Goal: Check status: Check status

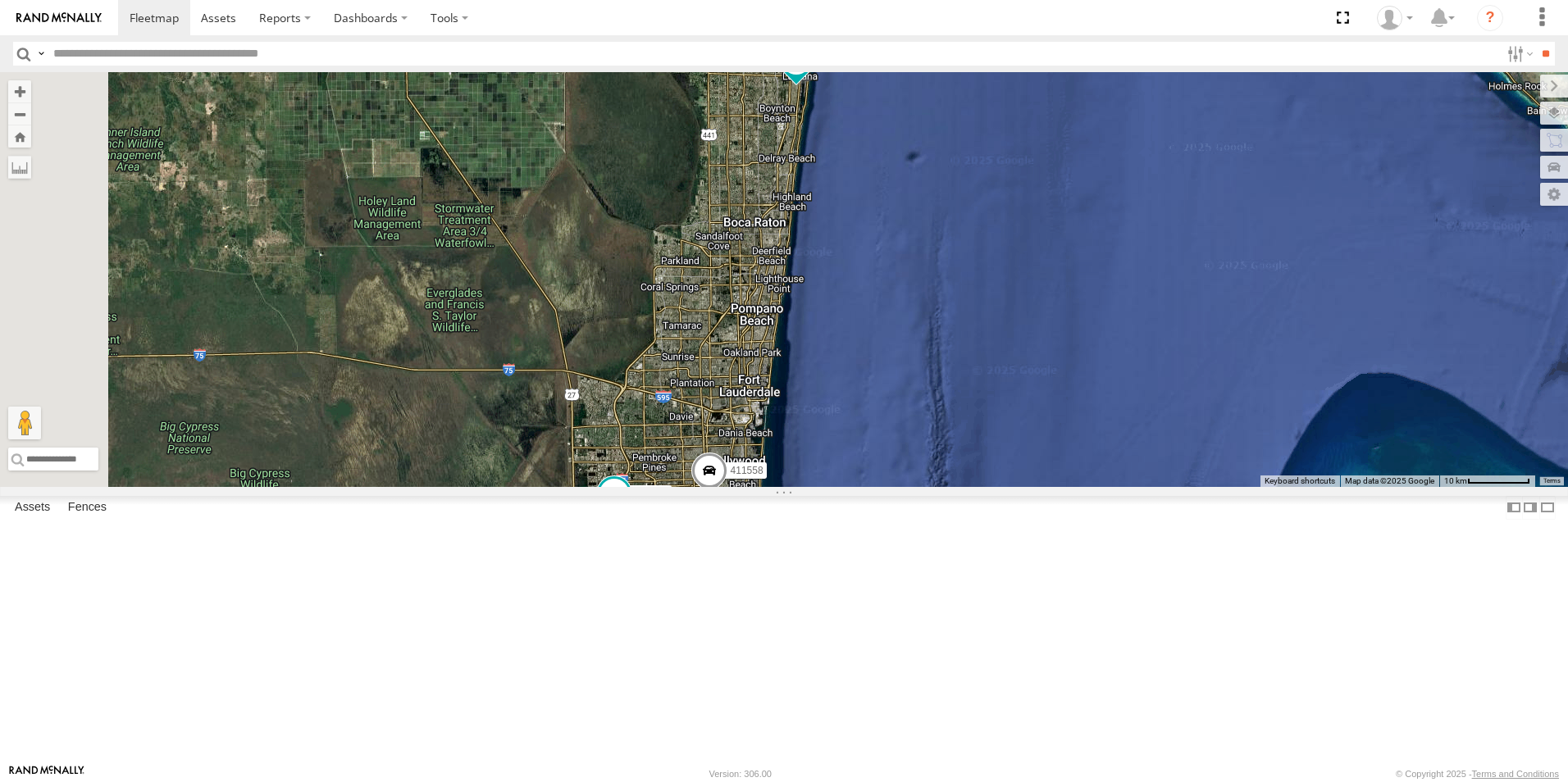
drag, startPoint x: 1082, startPoint y: 383, endPoint x: 1082, endPoint y: 332, distance: 51.0
click at [1082, 332] on div "554627 Van #1 411557 554628 411558 411560 2 411559" at bounding box center [784, 279] width 1568 height 415
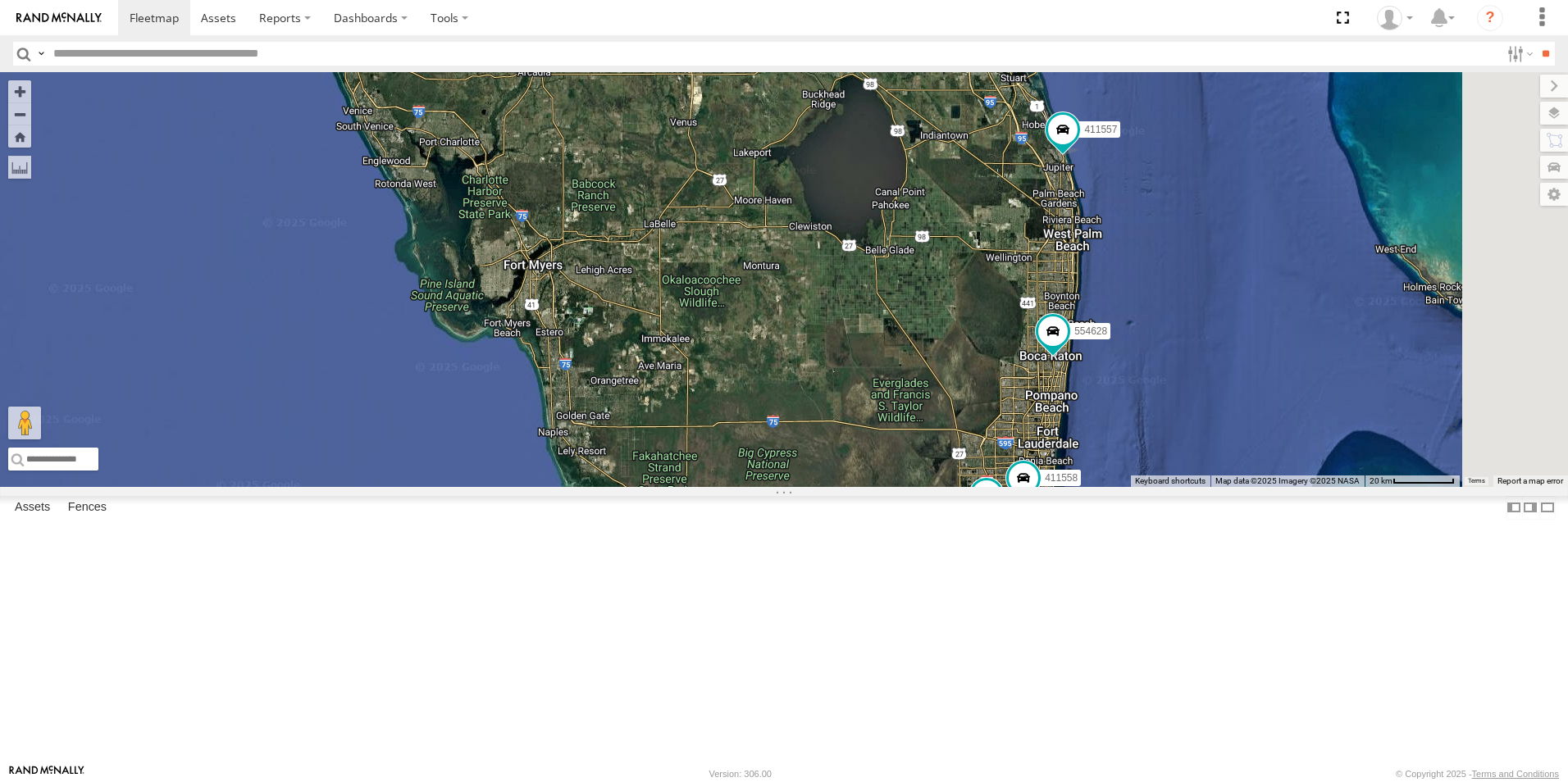
drag, startPoint x: 1024, startPoint y: 343, endPoint x: 959, endPoint y: 603, distance: 268.0
click at [959, 487] on div "554627 Van #1 411557 554628 411558 411560 3" at bounding box center [784, 279] width 1568 height 415
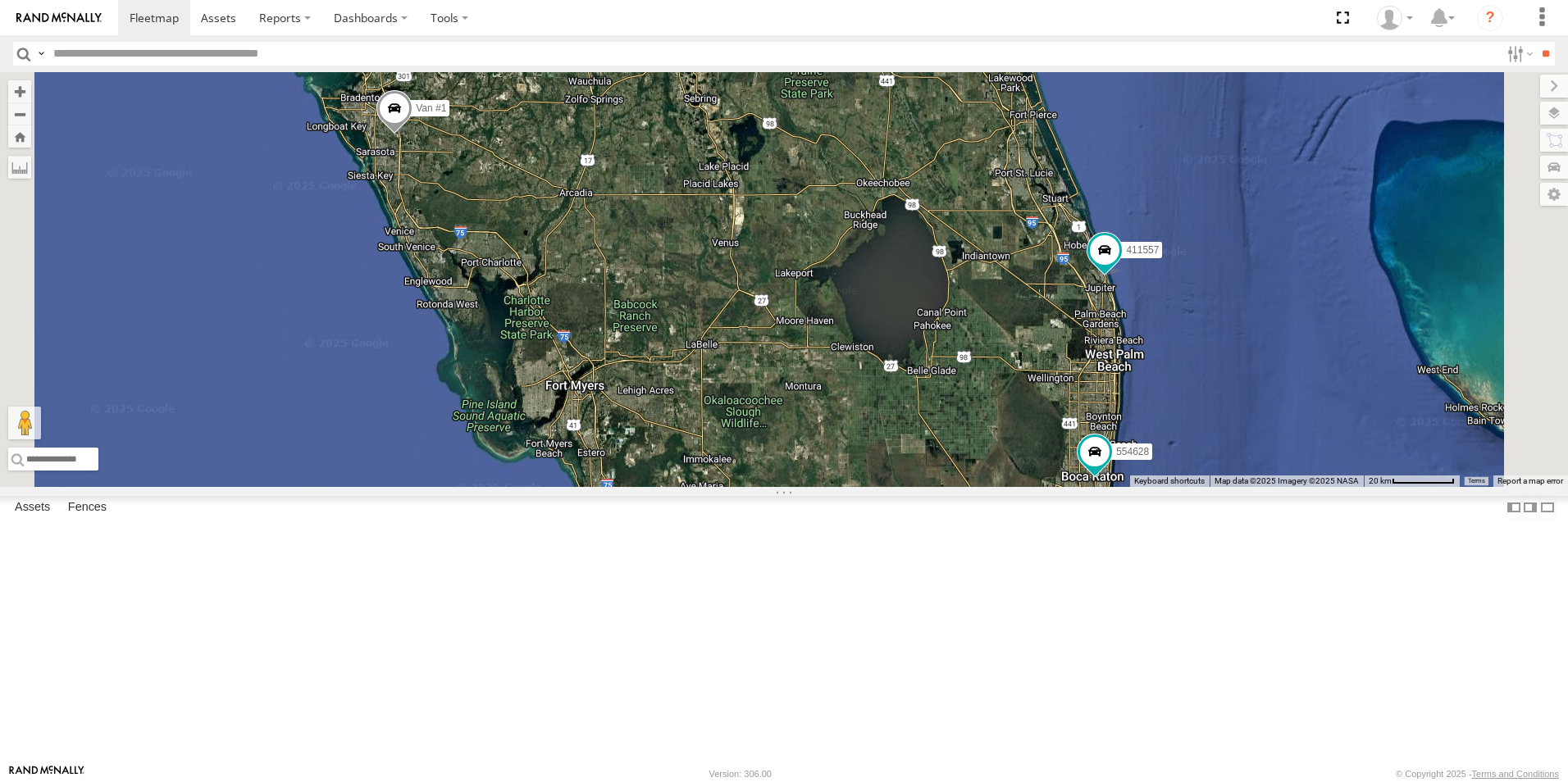
drag, startPoint x: 851, startPoint y: 332, endPoint x: 893, endPoint y: 457, distance: 131.9
click at [893, 457] on div "554627 Van #1 411557 554628 411558 411560 3" at bounding box center [784, 279] width 1568 height 415
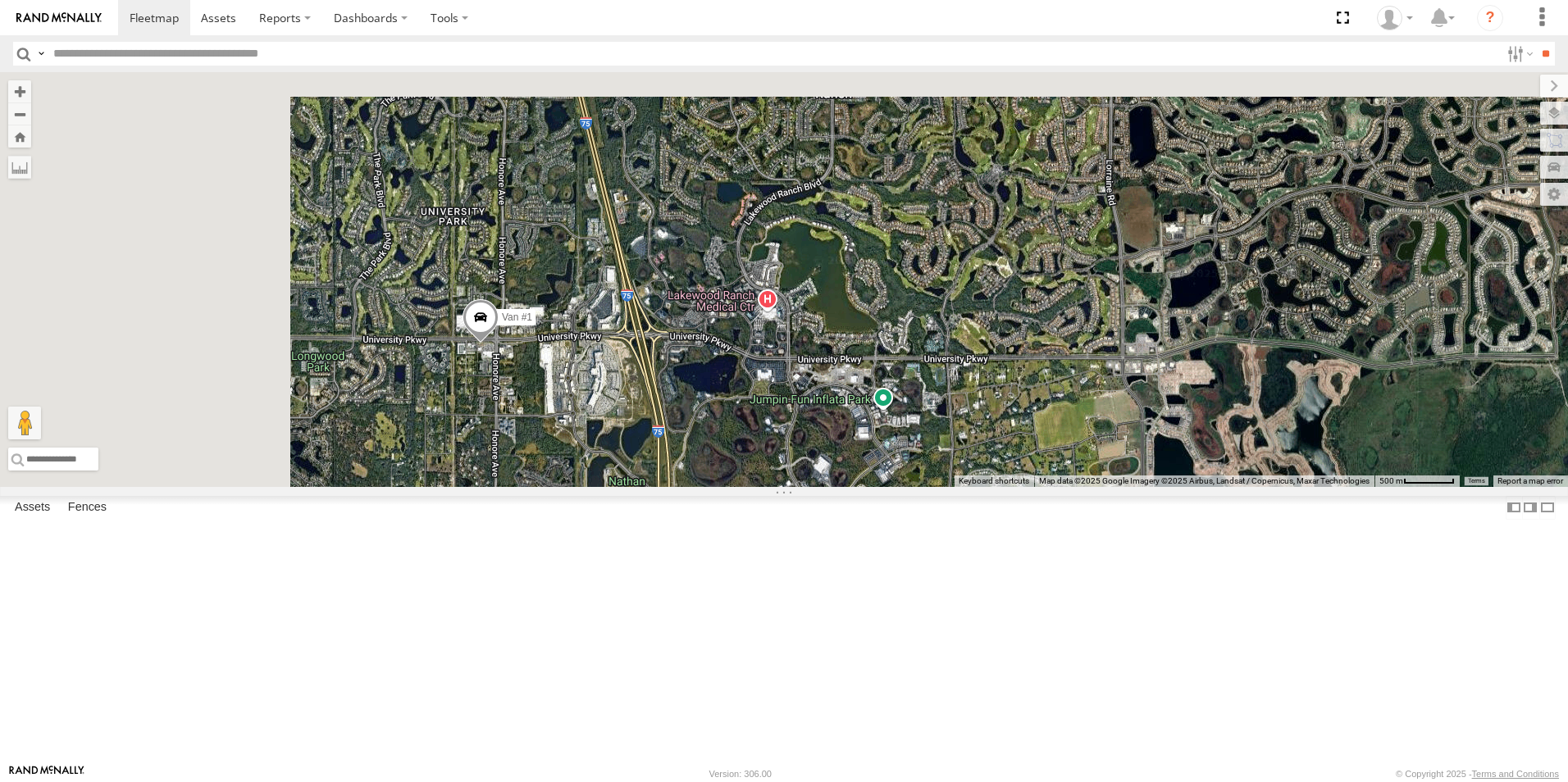
drag, startPoint x: 566, startPoint y: 279, endPoint x: 763, endPoint y: 514, distance: 306.6
click at [794, 487] on div "554627 Van #1 411557 554628 411558 411560" at bounding box center [784, 279] width 1568 height 415
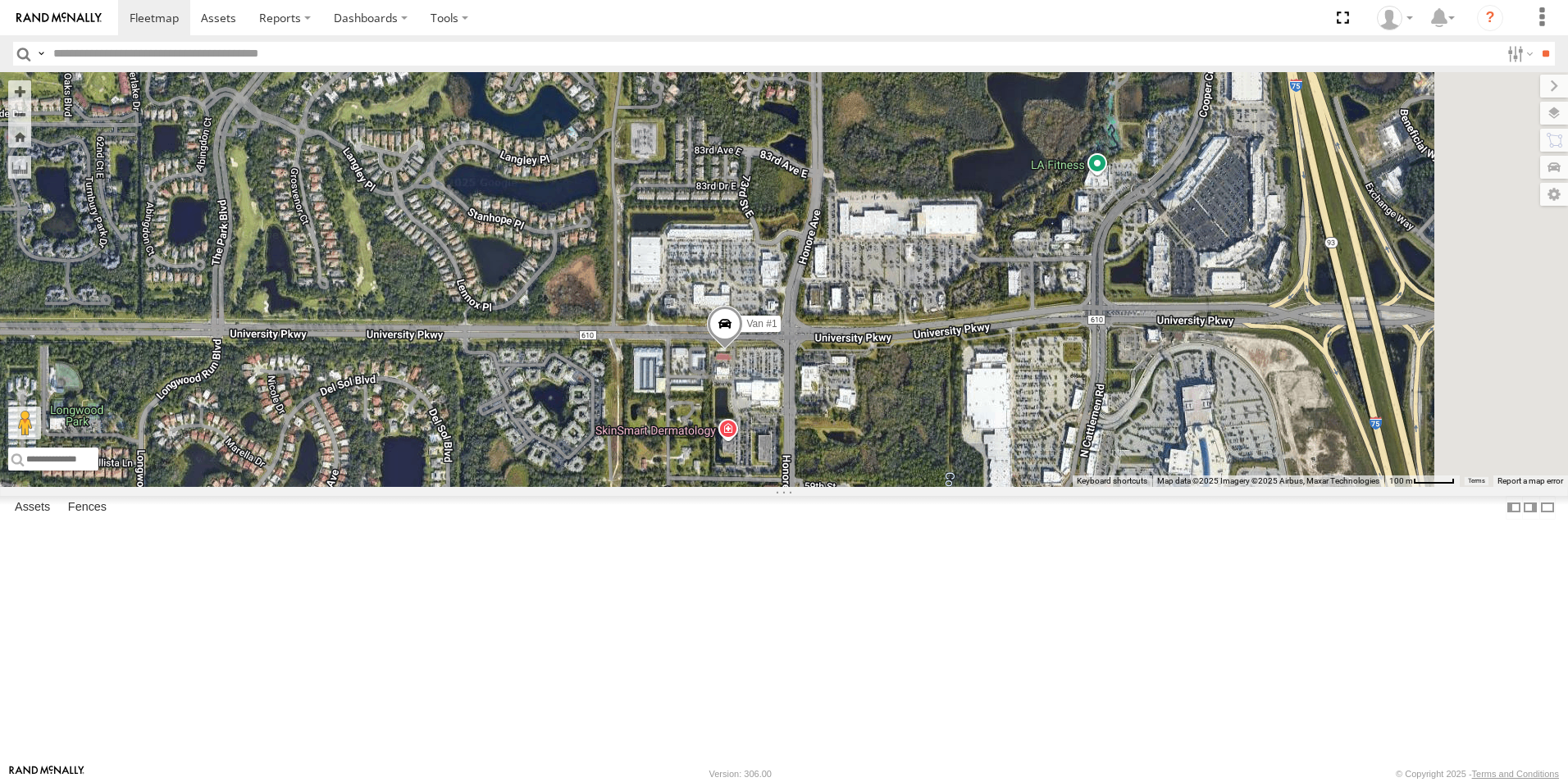
drag, startPoint x: 1321, startPoint y: 449, endPoint x: 1113, endPoint y: 432, distance: 208.7
click at [1113, 432] on div "554627 Van #1 411557 554628 411558 411560" at bounding box center [784, 279] width 1568 height 415
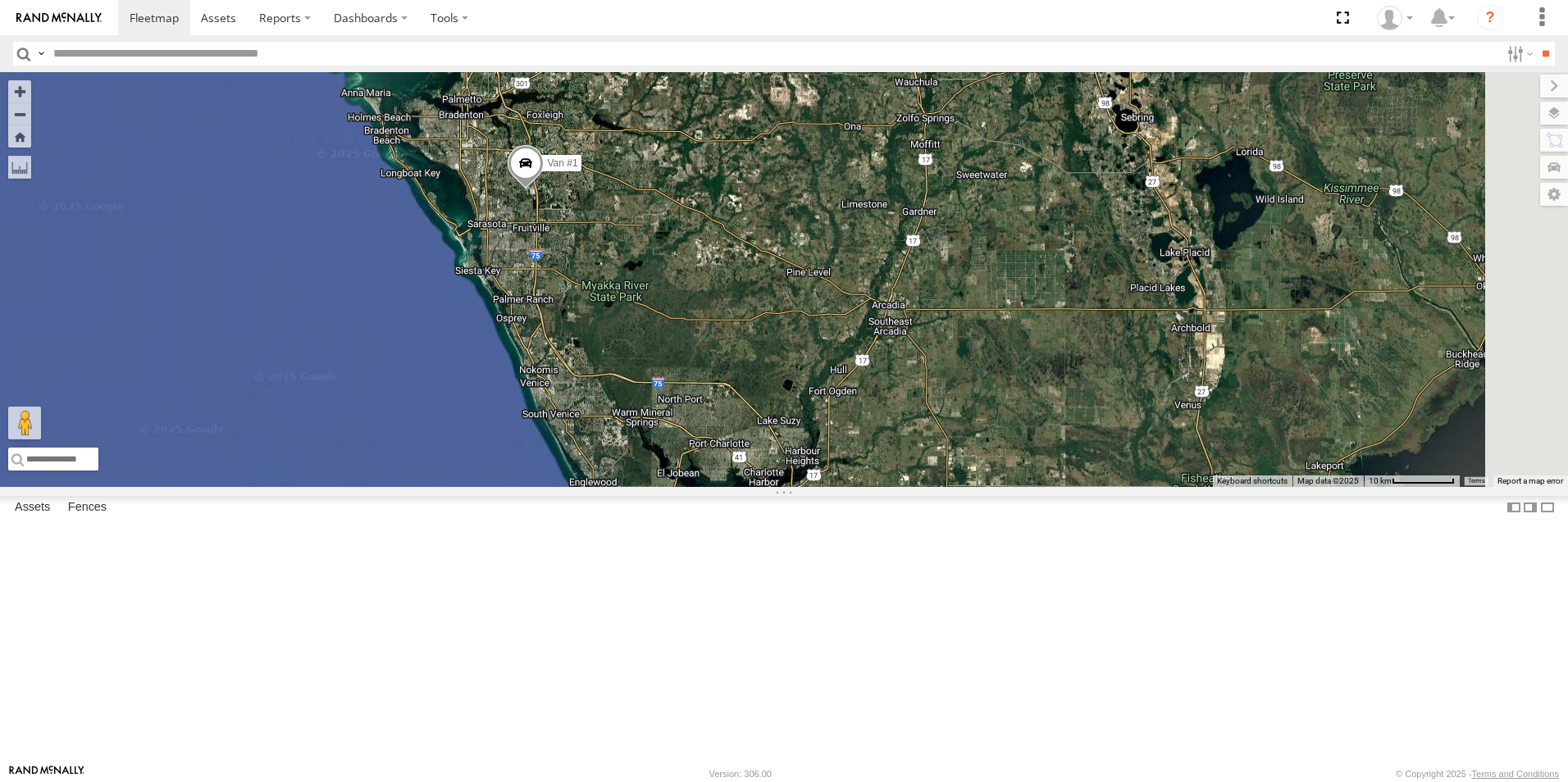
drag, startPoint x: 1366, startPoint y: 459, endPoint x: 877, endPoint y: 385, distance: 494.6
click at [807, 369] on div "554627 Van #1 411557 554628 411558 411560" at bounding box center [784, 279] width 1568 height 415
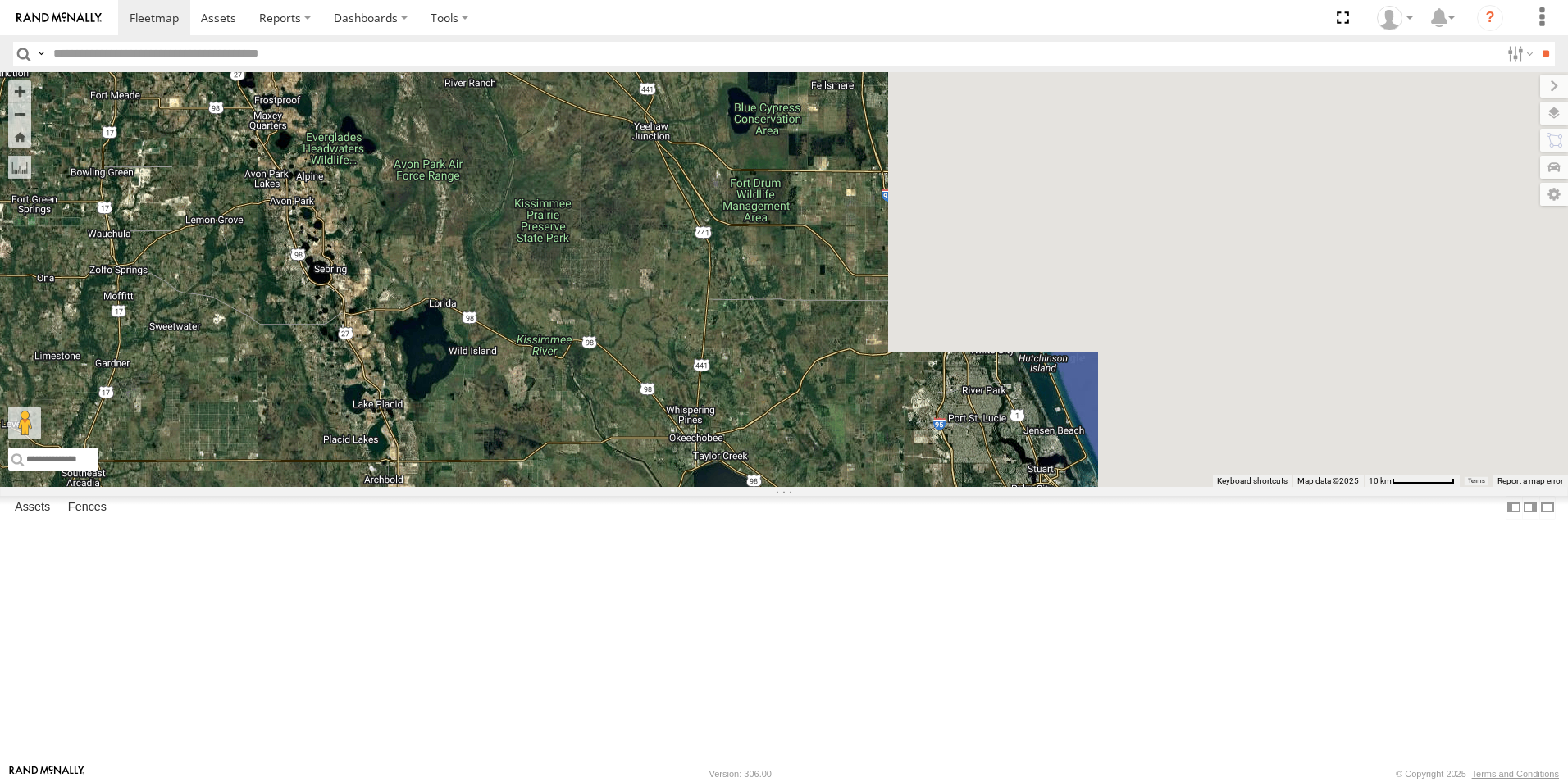
drag, startPoint x: 1301, startPoint y: 433, endPoint x: 721, endPoint y: 588, distance: 600.4
click at [721, 487] on div "554627 Van #1 411557 554628 411558 411560" at bounding box center [784, 279] width 1568 height 415
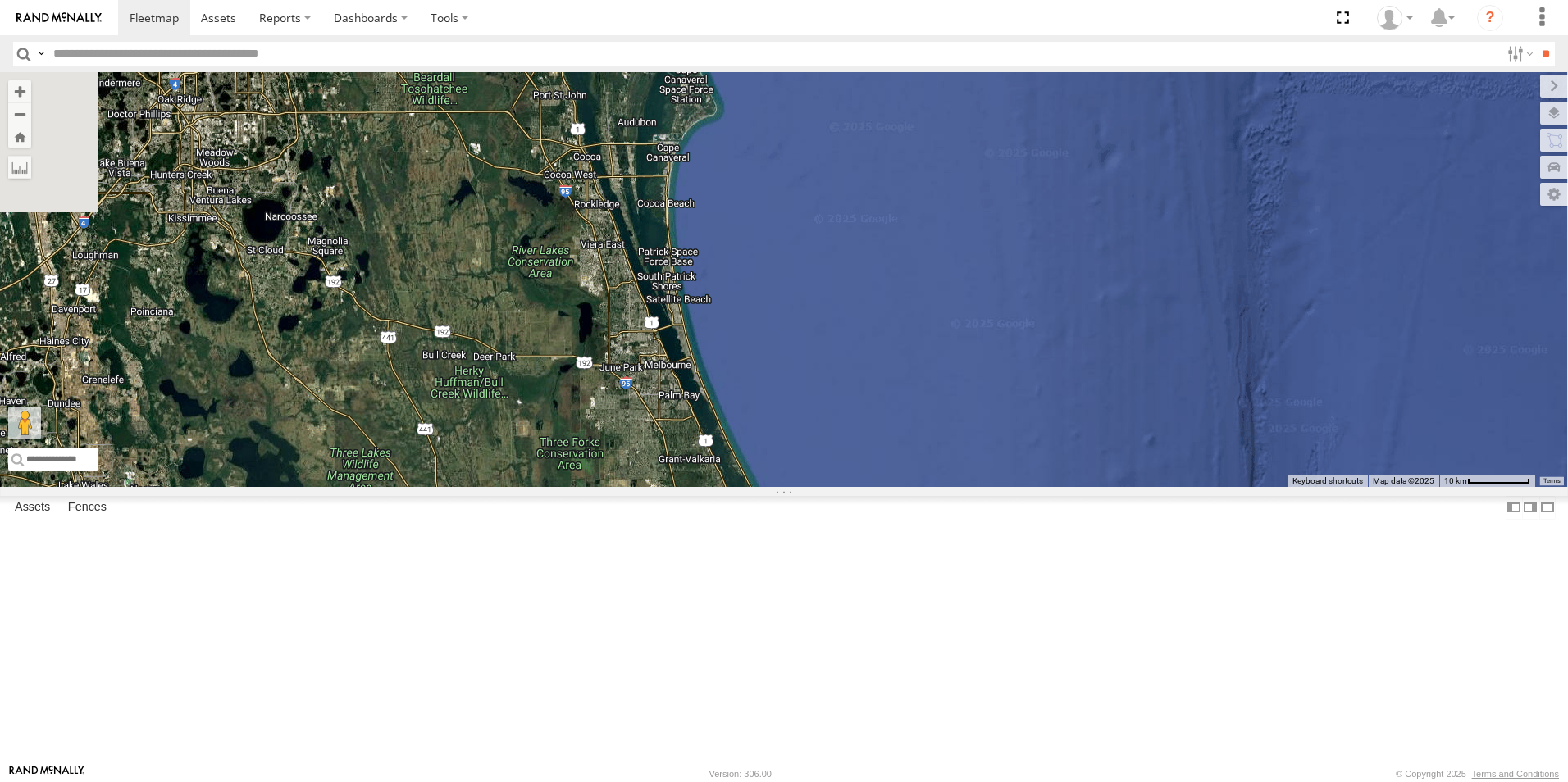
drag, startPoint x: 1077, startPoint y: 323, endPoint x: 959, endPoint y: 769, distance: 461.3
click at [957, 775] on body at bounding box center [784, 391] width 1568 height 782
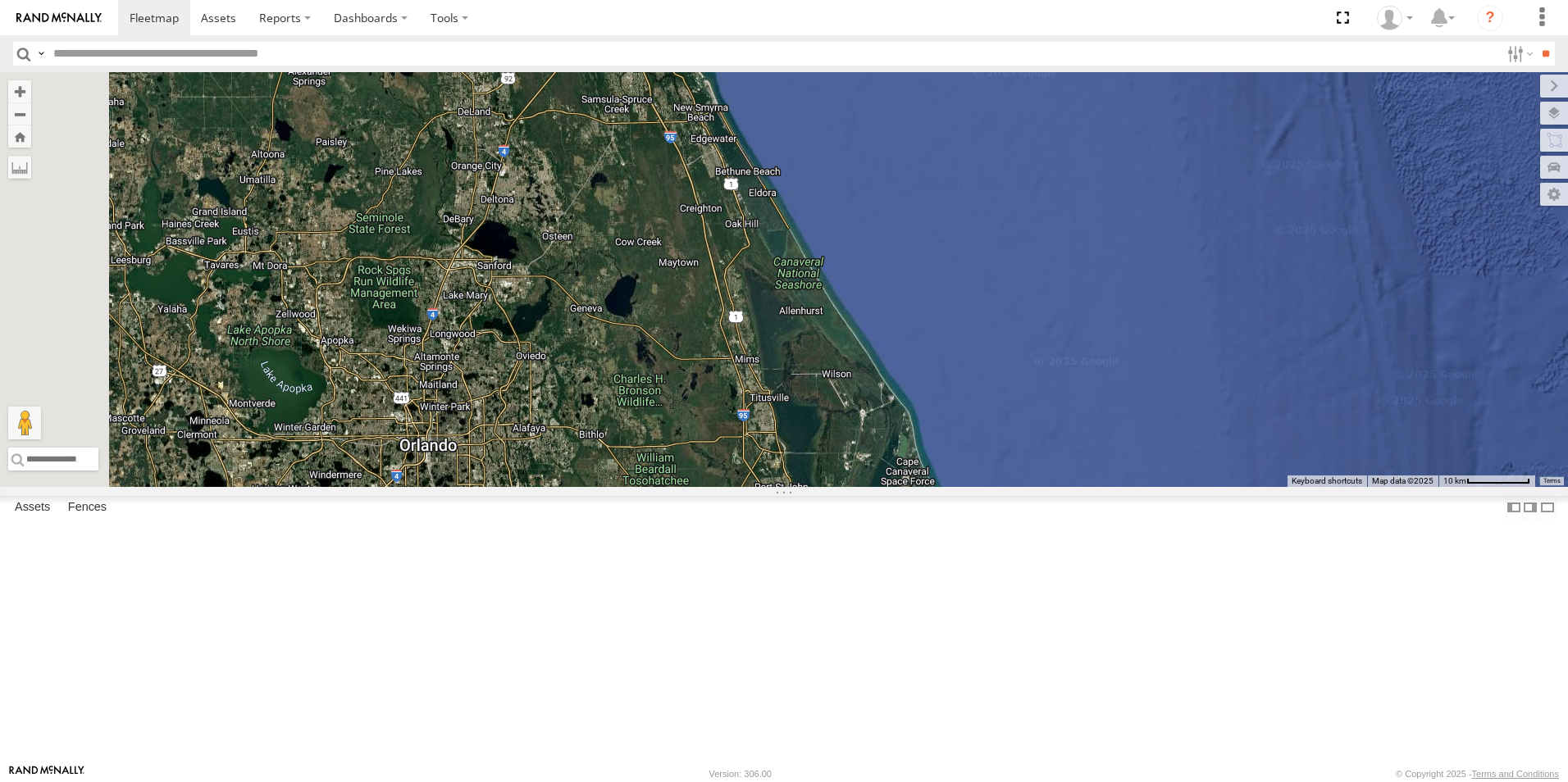
drag, startPoint x: 937, startPoint y: 398, endPoint x: 1058, endPoint y: 621, distance: 253.7
click at [1136, 781] on html at bounding box center [784, 391] width 1568 height 782
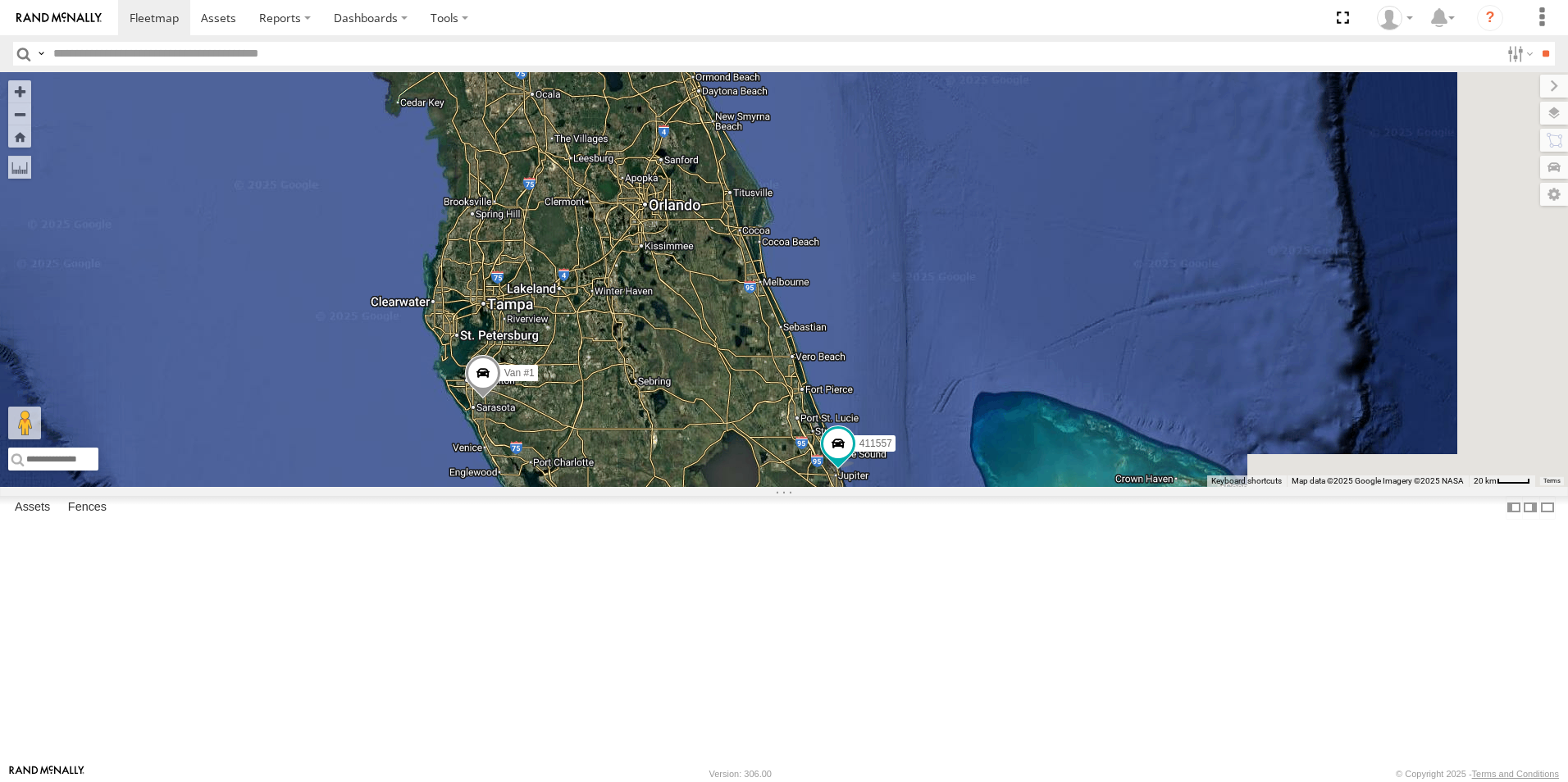
drag, startPoint x: 1138, startPoint y: 536, endPoint x: 937, endPoint y: 110, distance: 471.0
click at [937, 110] on div "554627 Van #1 411557 554628 411558 411560" at bounding box center [784, 279] width 1568 height 415
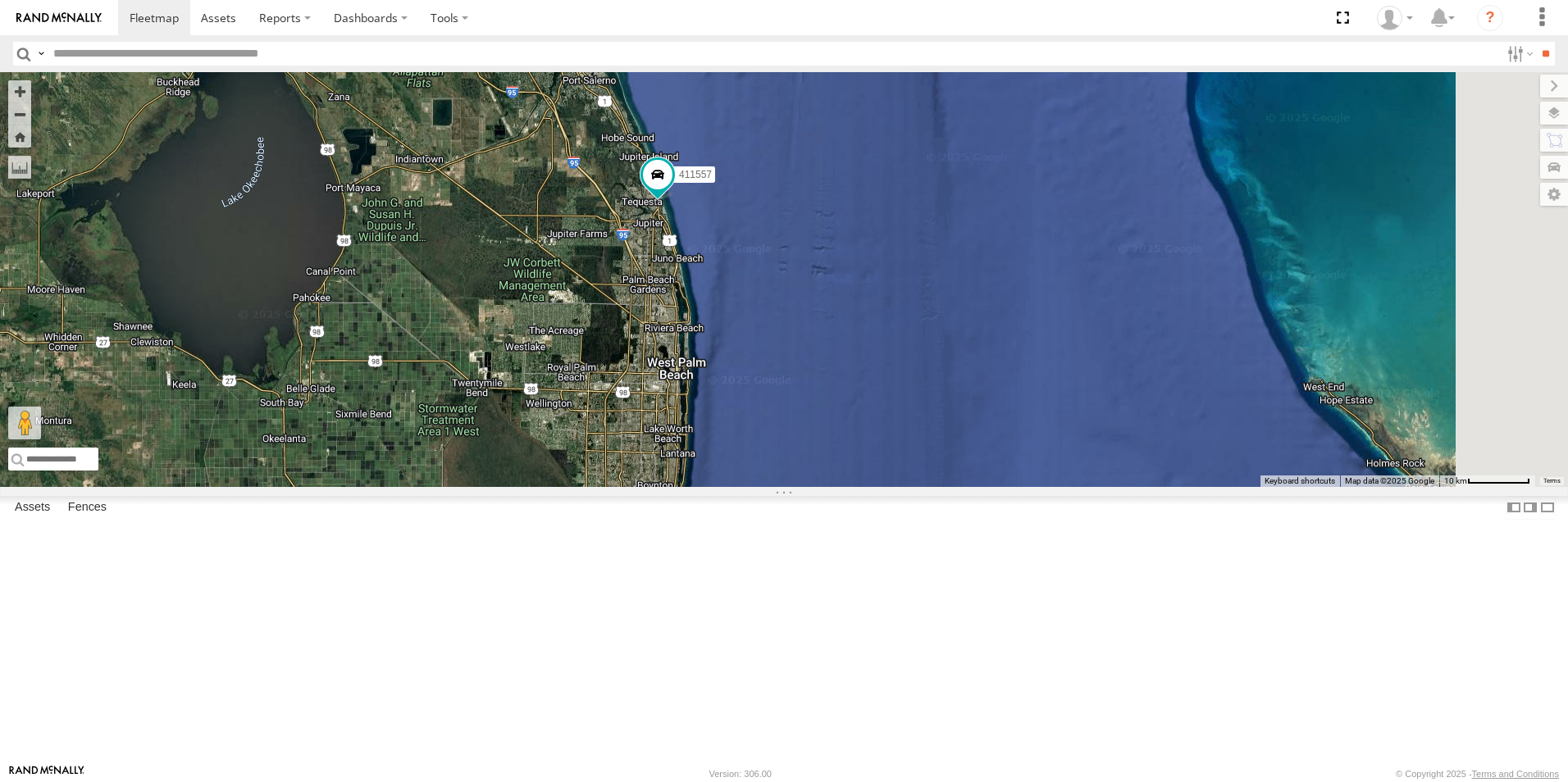
drag, startPoint x: 860, startPoint y: 332, endPoint x: 848, endPoint y: 453, distance: 121.6
click at [847, 454] on div "554627 Van #1 411557 554628" at bounding box center [784, 279] width 1568 height 415
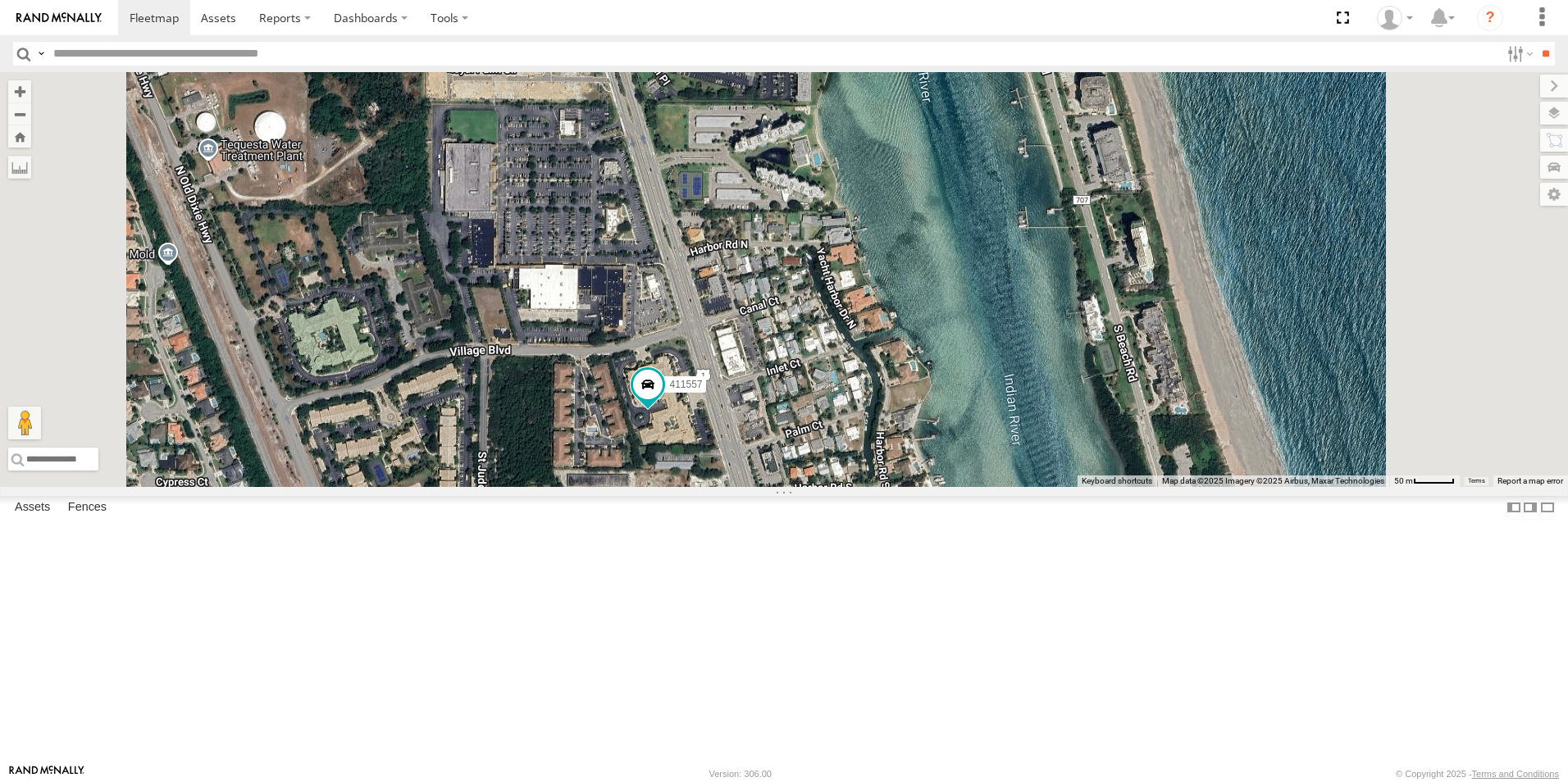
drag, startPoint x: 870, startPoint y: 489, endPoint x: 863, endPoint y: 425, distance: 64.4
click at [873, 410] on div "554627 Van #1 411557 554628" at bounding box center [784, 279] width 1568 height 415
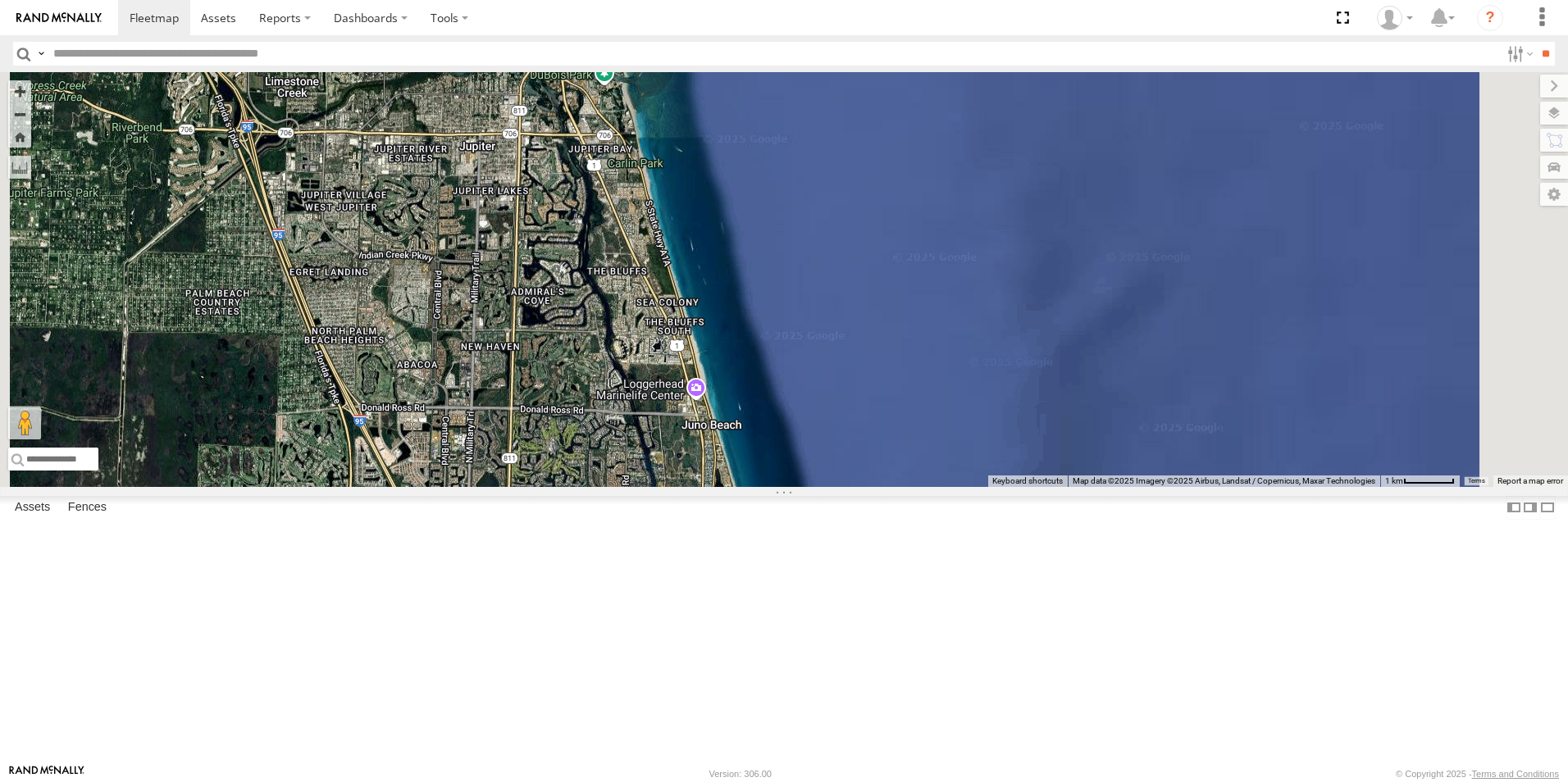
drag, startPoint x: 766, startPoint y: 510, endPoint x: 775, endPoint y: 165, distance: 345.1
click at [775, 165] on div "554627 Van #1 411557 554628" at bounding box center [784, 279] width 1568 height 415
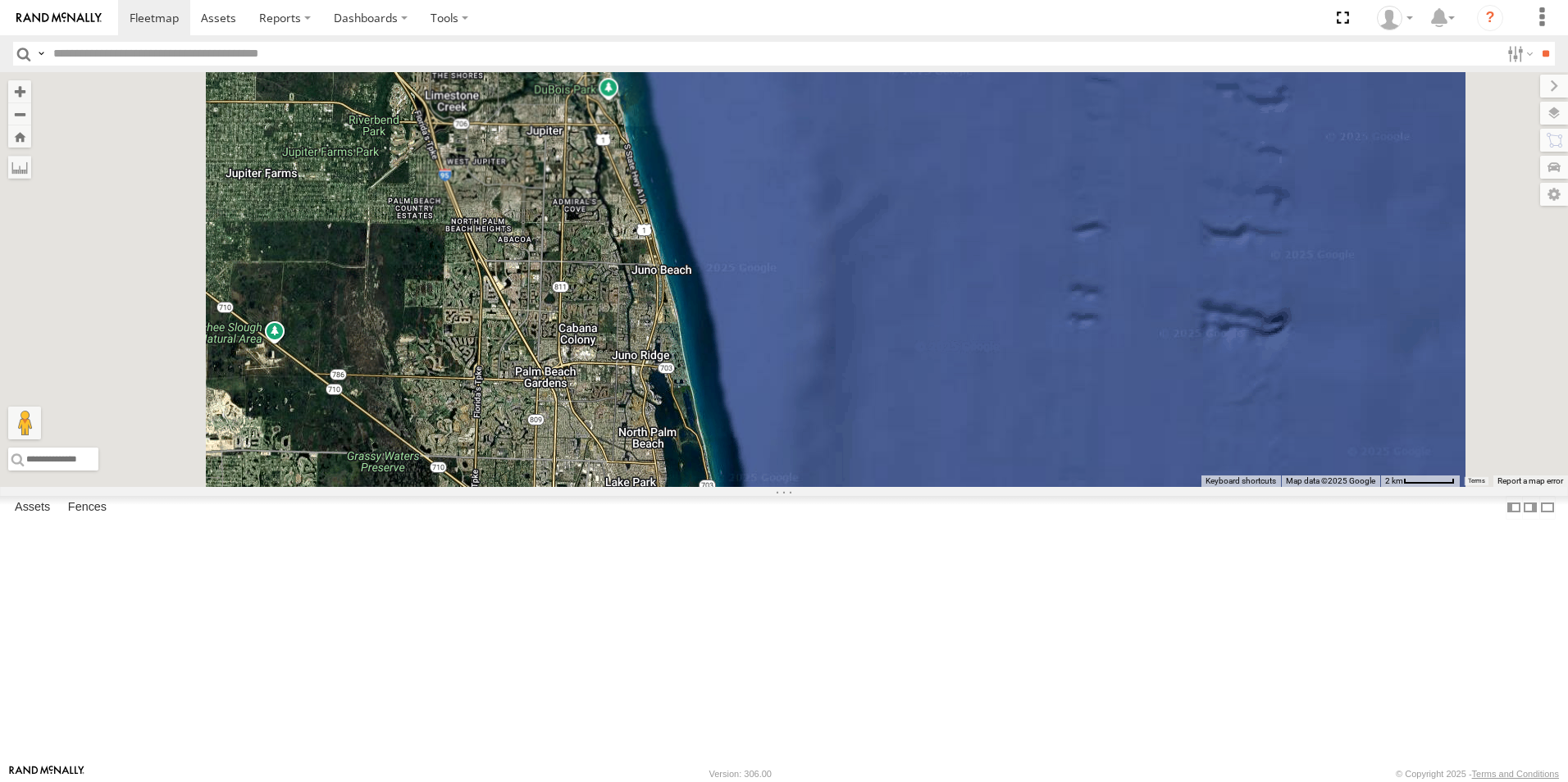
drag, startPoint x: 879, startPoint y: 404, endPoint x: 860, endPoint y: 183, distance: 221.8
click at [860, 183] on div "554627 Van #1 411557 554628" at bounding box center [784, 279] width 1568 height 415
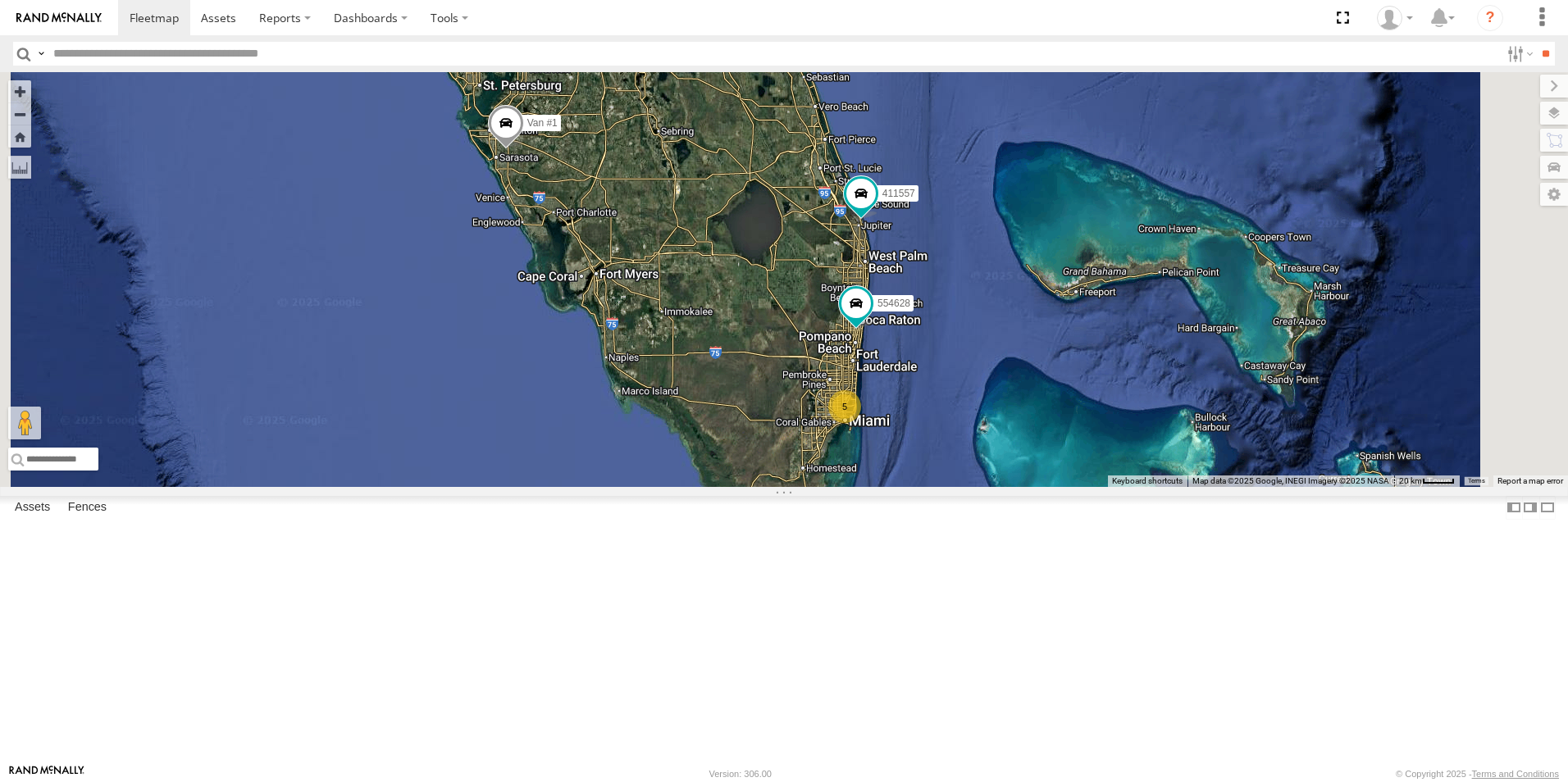
drag, startPoint x: 1216, startPoint y: 365, endPoint x: 1097, endPoint y: 466, distance: 156.1
click at [1111, 469] on div "411557 554627 5 Van #1 554628" at bounding box center [784, 279] width 1568 height 415
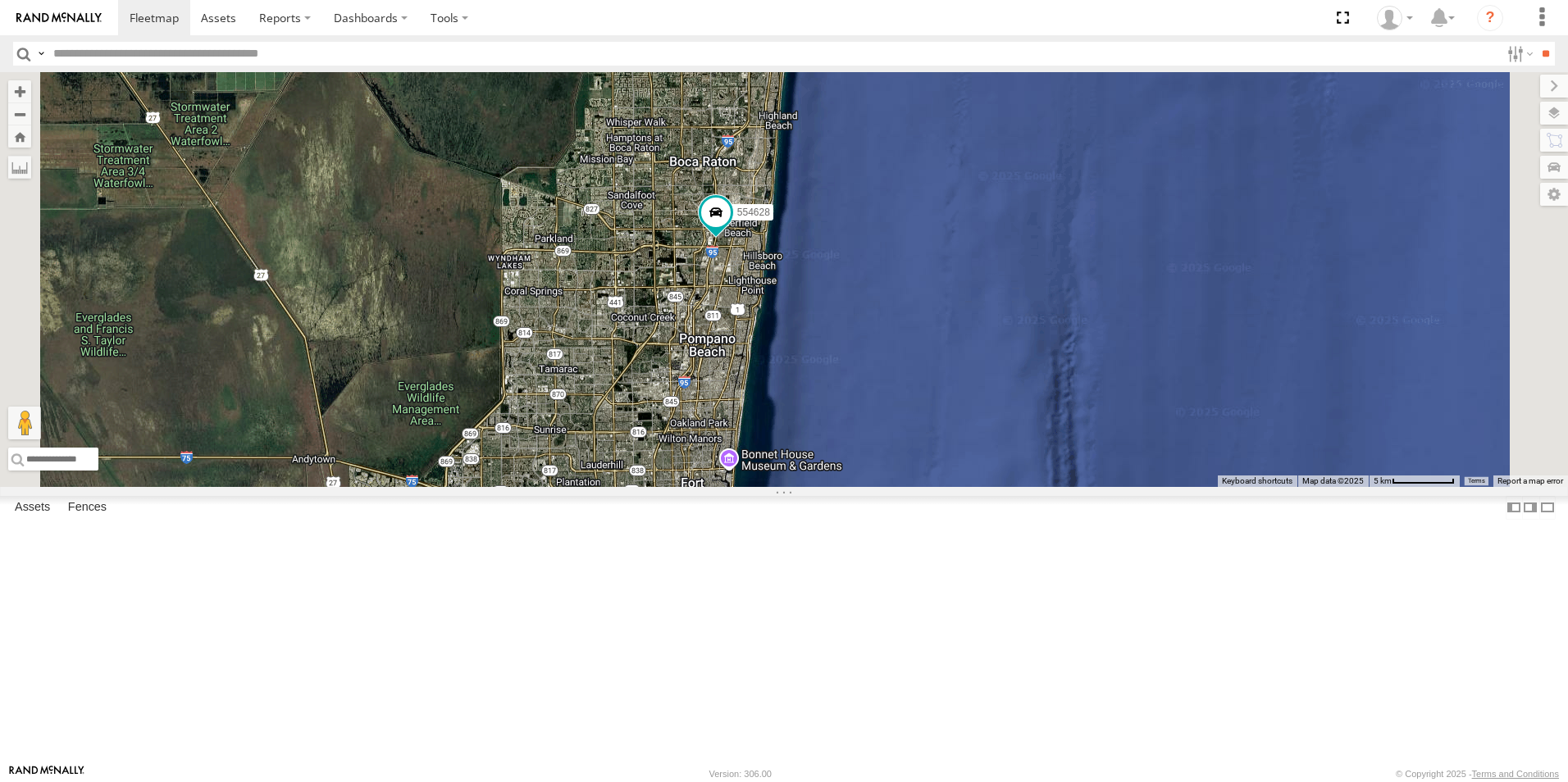
drag, startPoint x: 1029, startPoint y: 505, endPoint x: 1048, endPoint y: 449, distance: 59.1
click at [1048, 449] on div "411557 554627 Van #1 554628 411558" at bounding box center [784, 279] width 1568 height 415
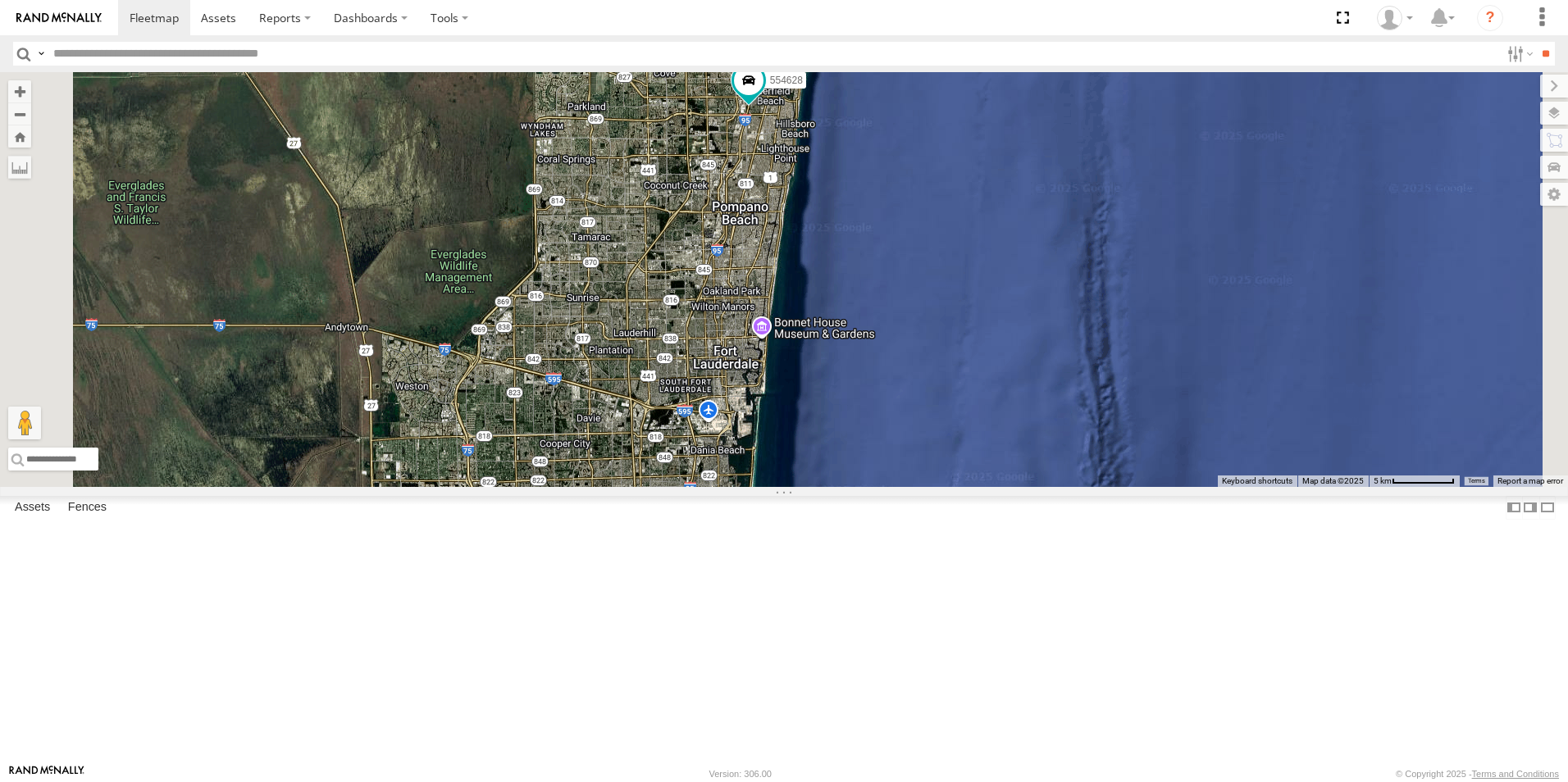
drag, startPoint x: 1013, startPoint y: 463, endPoint x: 1038, endPoint y: 254, distance: 210.5
click at [1053, 223] on div "411557 554627 Van #1 554628 411558" at bounding box center [784, 279] width 1568 height 415
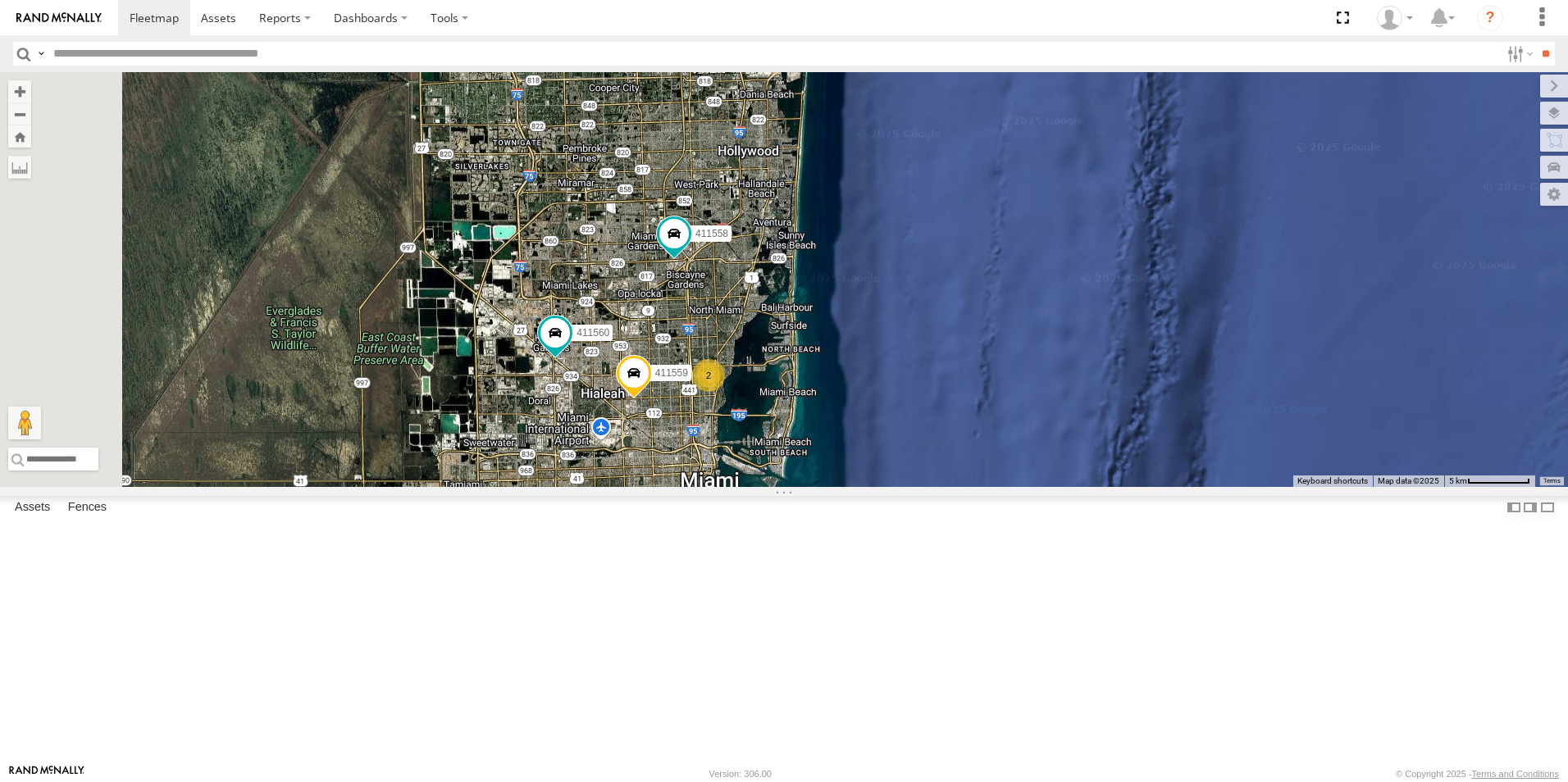
drag, startPoint x: 1024, startPoint y: 391, endPoint x: 1037, endPoint y: 325, distance: 67.3
click at [1041, 326] on div "411557 554627 Van #1 554628 411558 411560 2 411559" at bounding box center [784, 279] width 1568 height 415
